Goal: Task Accomplishment & Management: Use online tool/utility

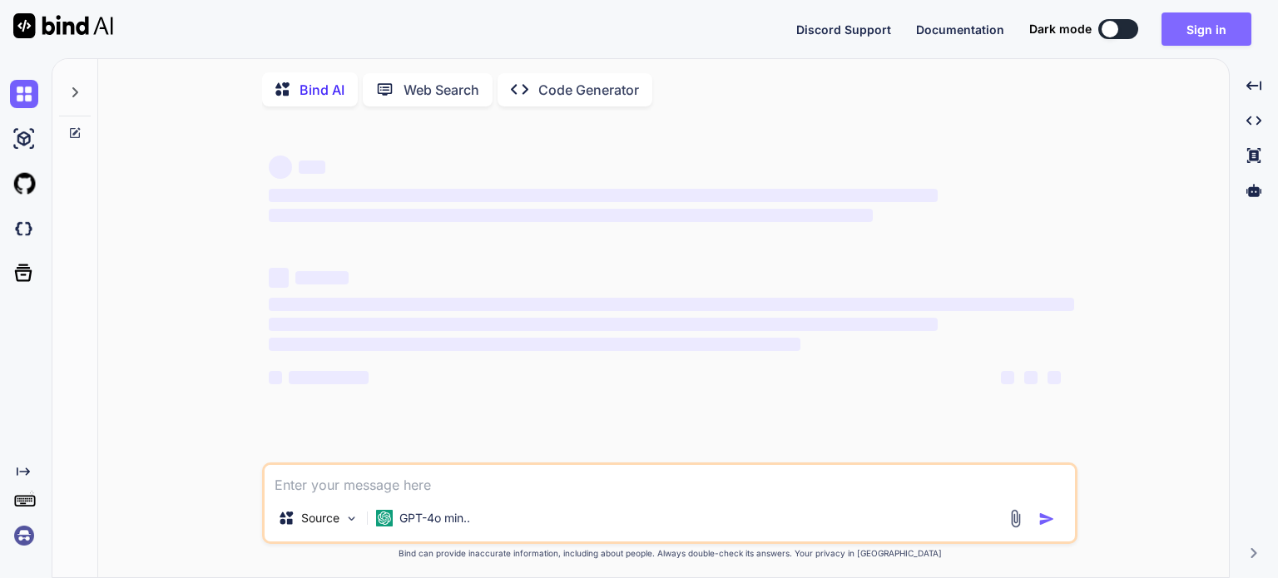
click at [1211, 29] on button "Sign in" at bounding box center [1207, 28] width 90 height 33
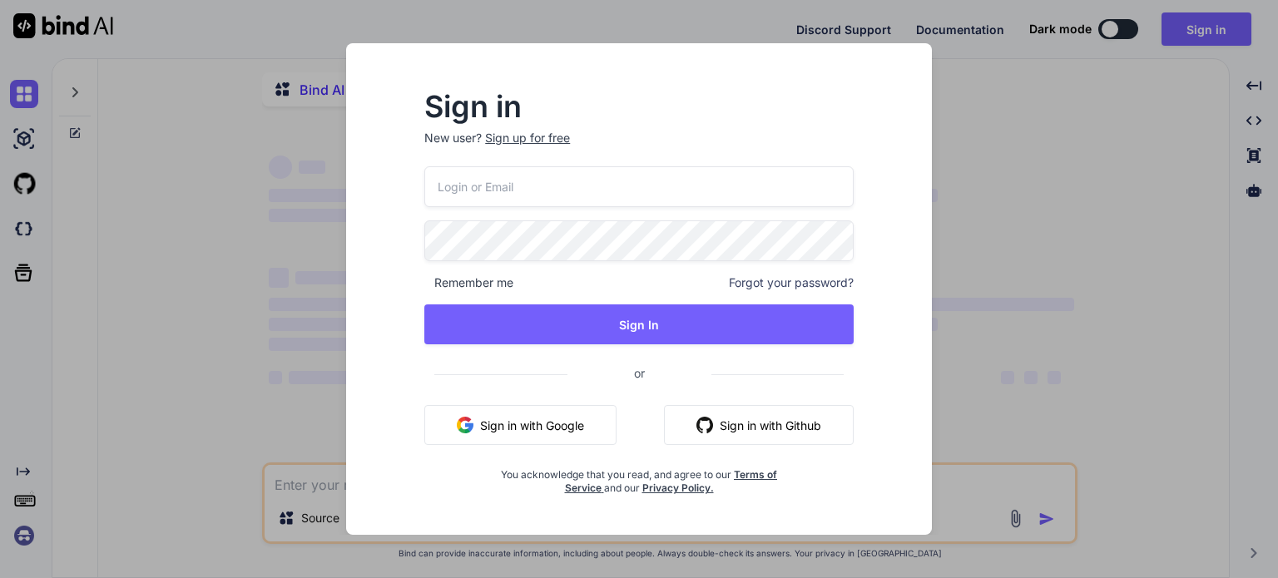
type input "m.daneth@gmail.com"
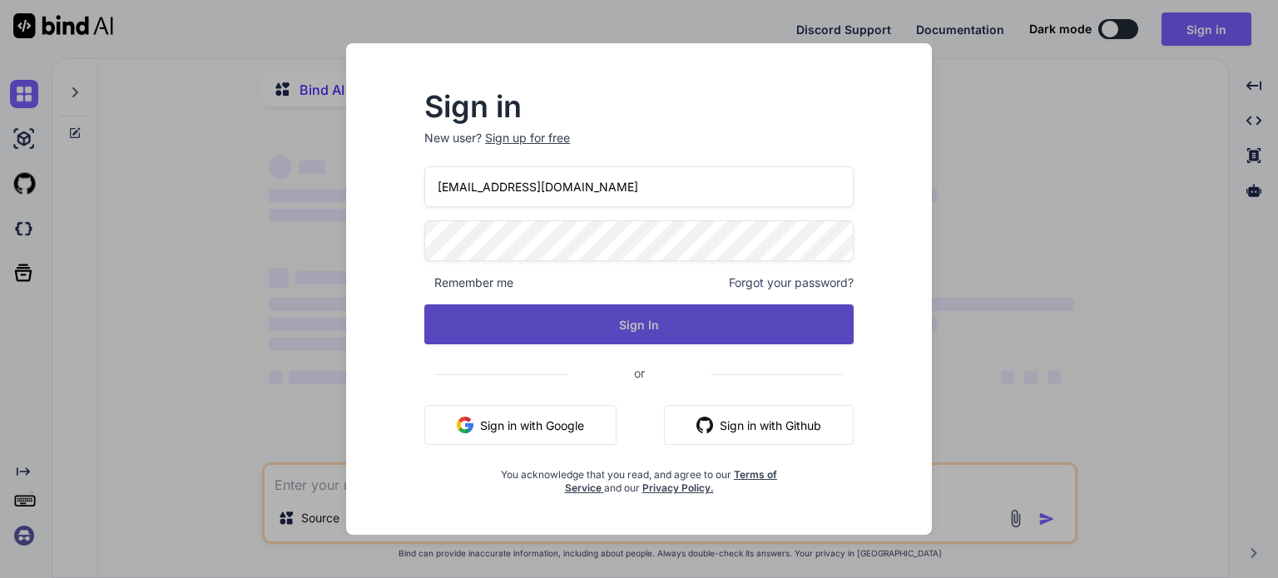
click at [663, 310] on button "Sign In" at bounding box center [638, 325] width 429 height 40
click at [656, 310] on button "Sign In" at bounding box center [638, 325] width 429 height 40
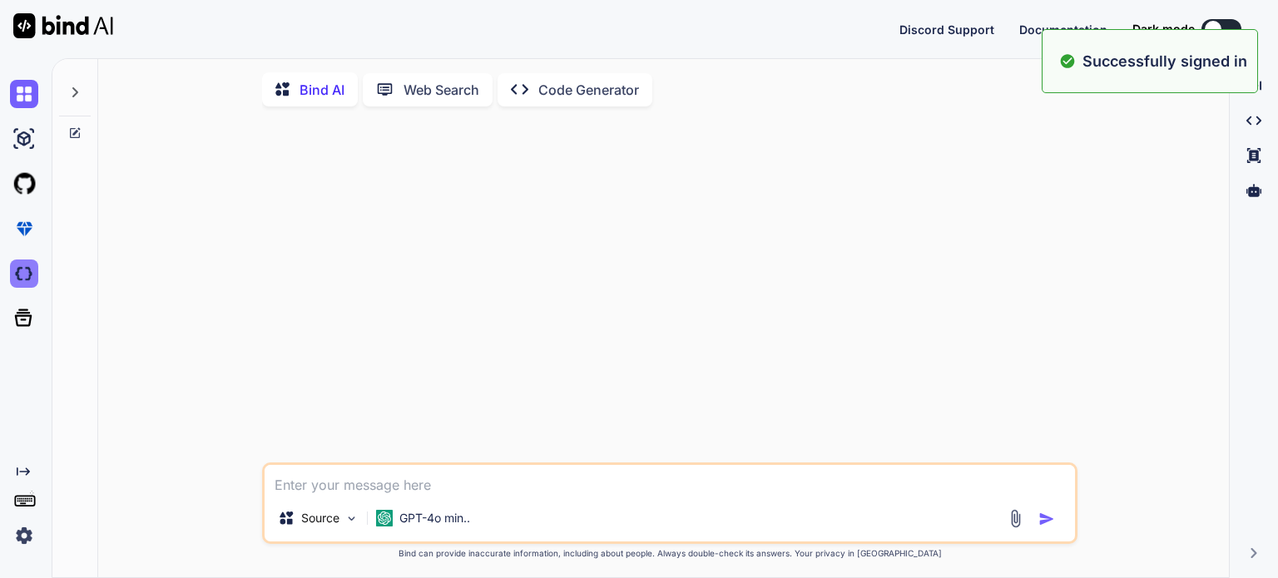
type textarea "x"
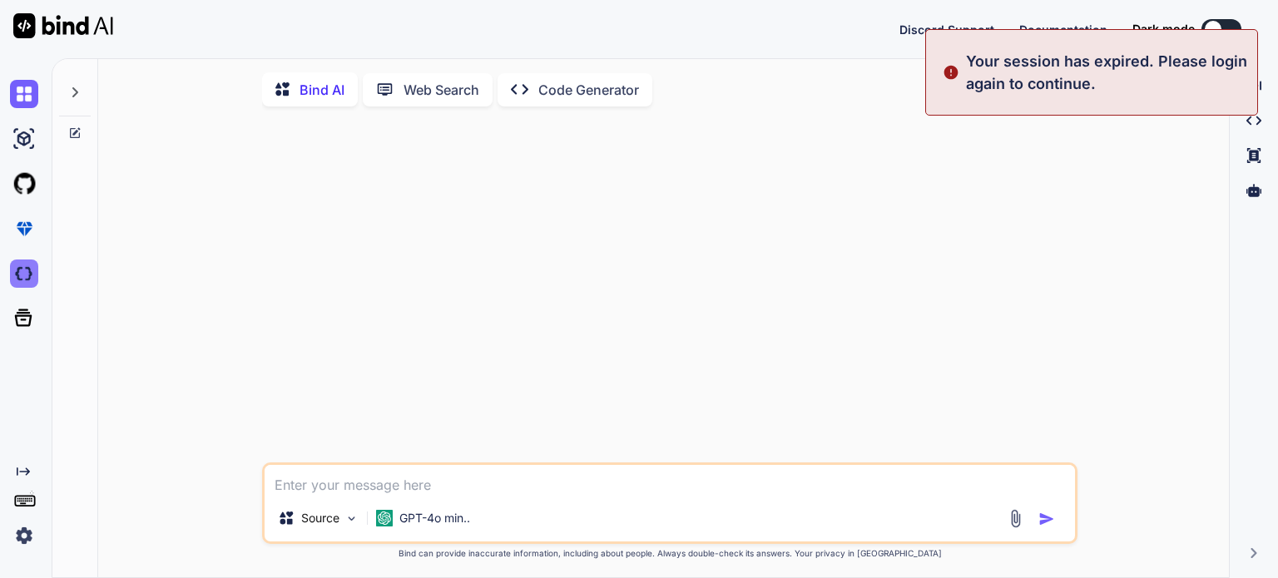
click at [23, 276] on img at bounding box center [24, 274] width 28 height 28
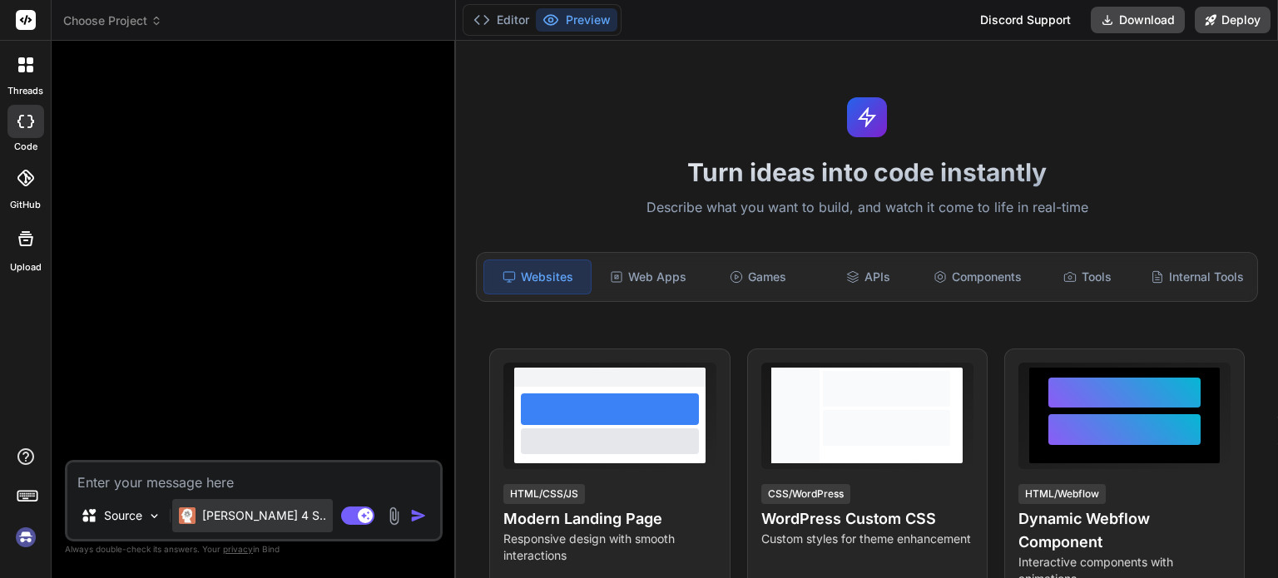
click at [251, 514] on p "[PERSON_NAME] 4 S.." at bounding box center [264, 516] width 124 height 17
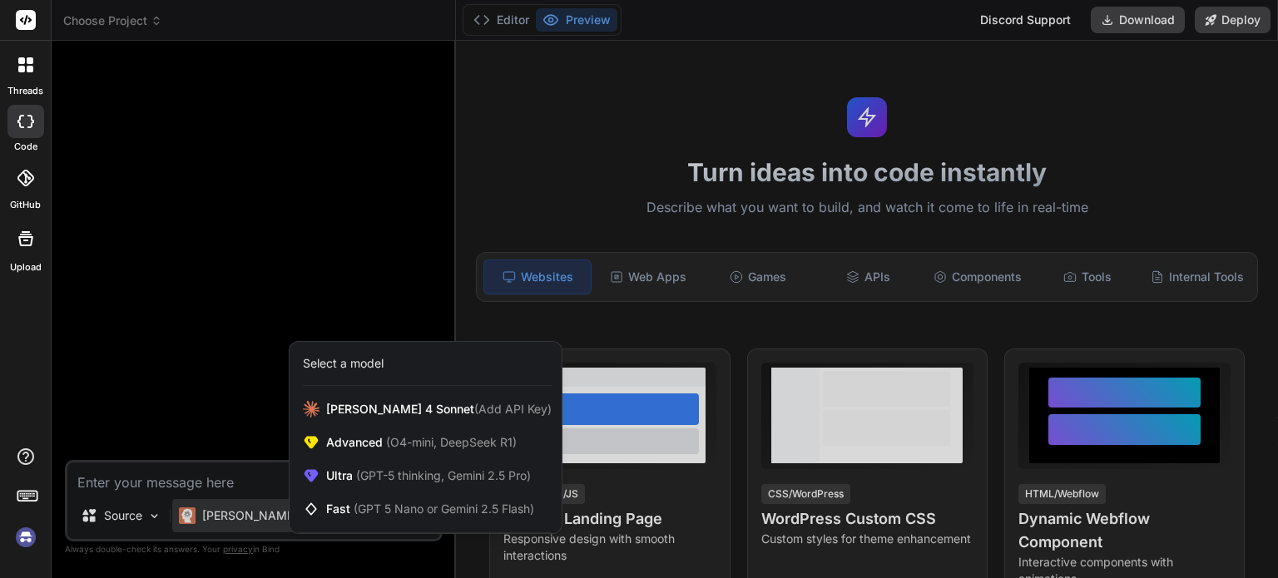
type textarea "x"
